Goal: Find specific page/section: Find specific page/section

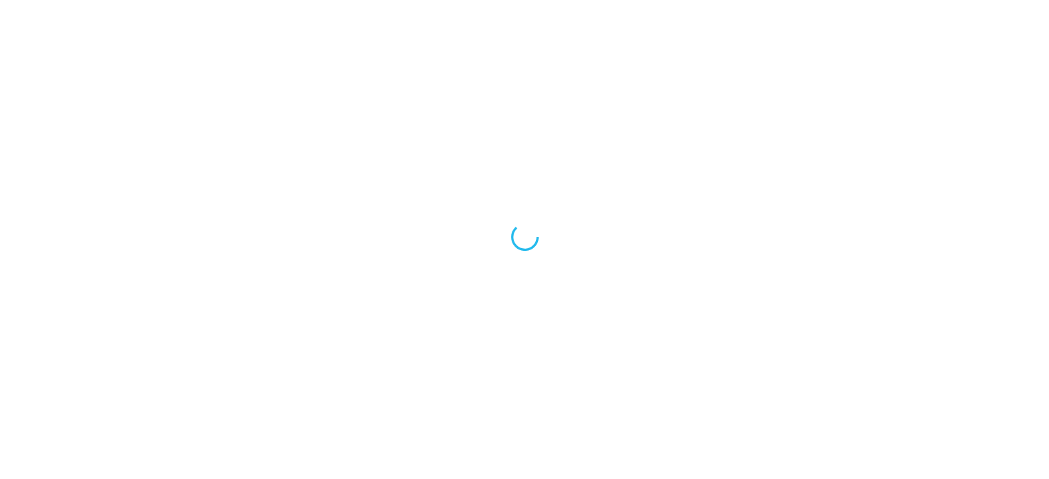
scroll to position [11, 0]
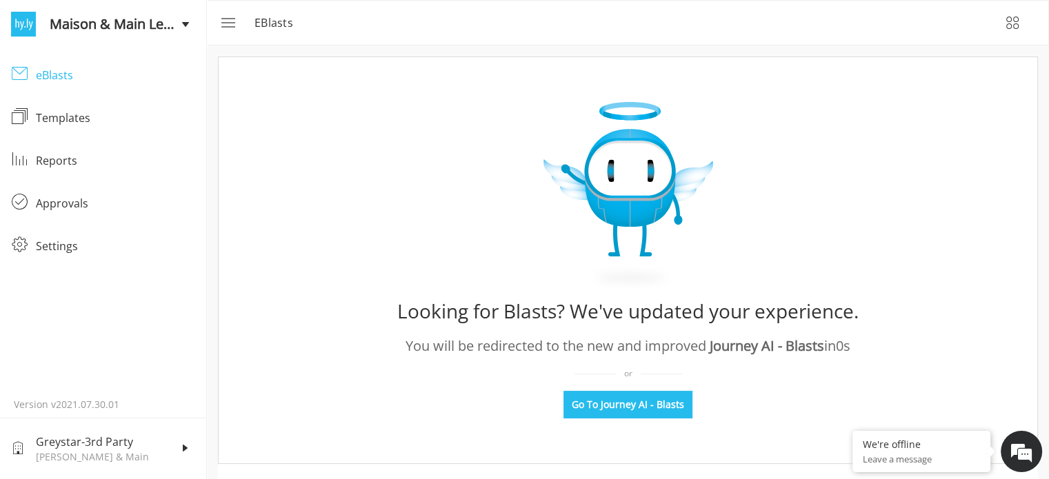
click at [86, 86] on link "eBlasts eBlasts" at bounding box center [103, 75] width 206 height 43
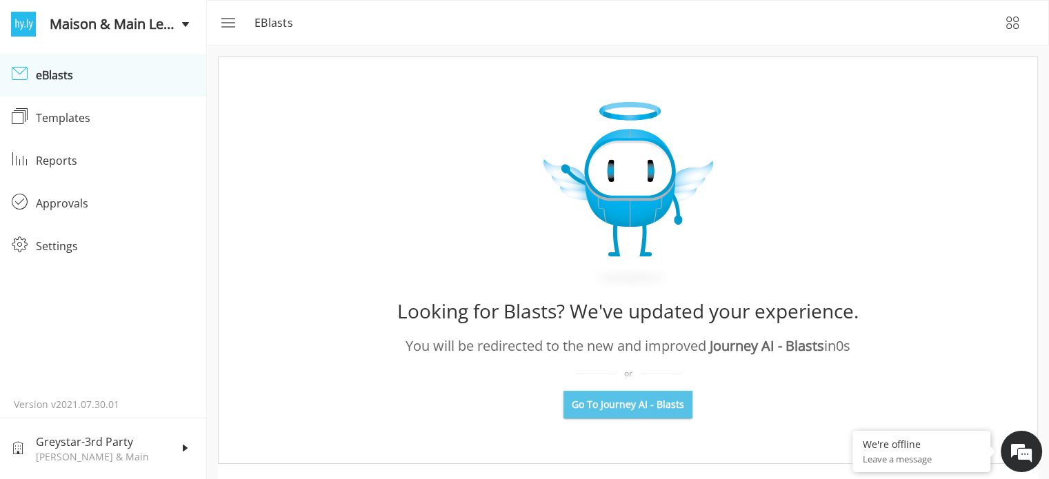
click at [666, 407] on span "Go To Journey AI - Blasts" at bounding box center [628, 405] width 112 height 14
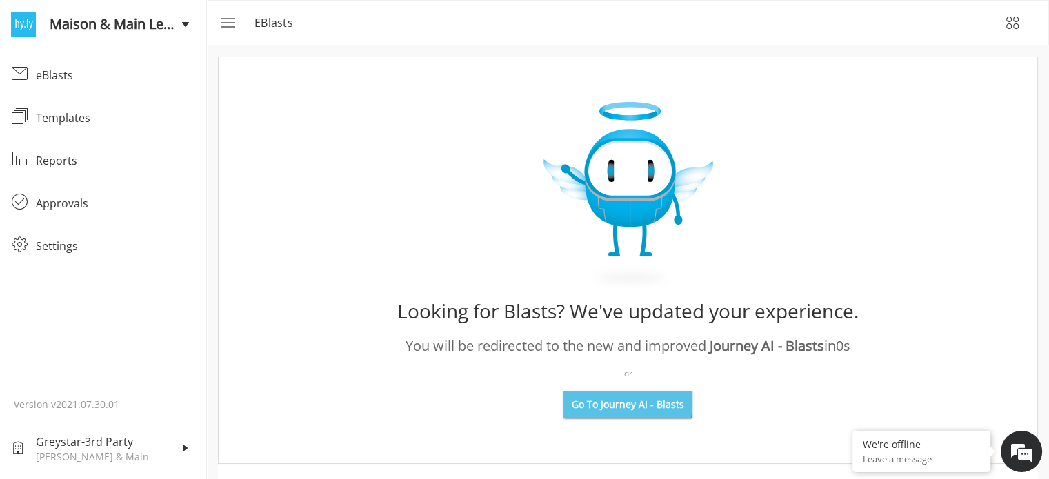
click at [621, 403] on span "Go To Journey AI - Blasts" at bounding box center [628, 405] width 112 height 14
